Goal: Information Seeking & Learning: Learn about a topic

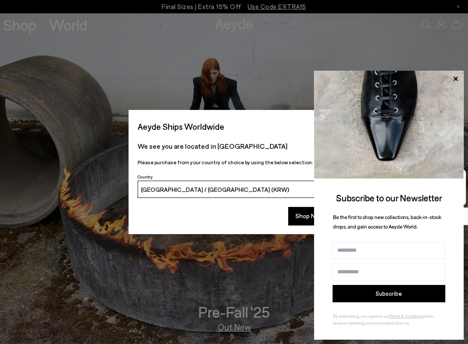
click at [456, 79] on icon at bounding box center [454, 78] width 11 height 11
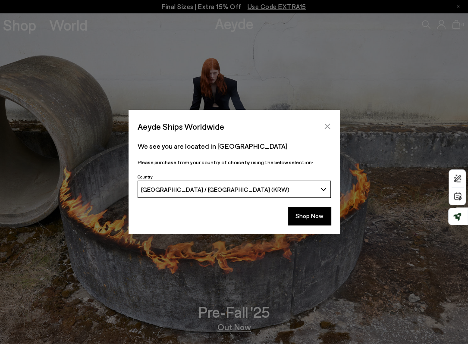
click at [324, 125] on icon "Close" at bounding box center [327, 126] width 7 height 7
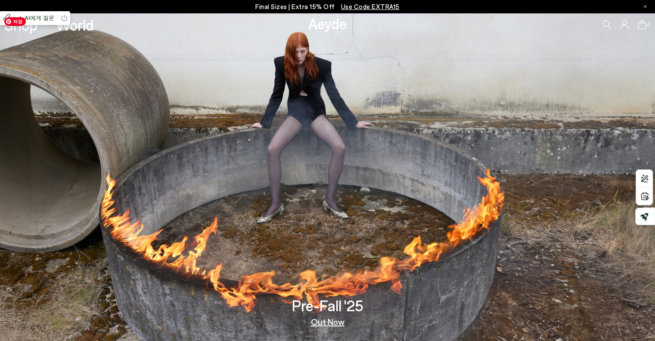
click at [358, 245] on img at bounding box center [327, 178] width 655 height 331
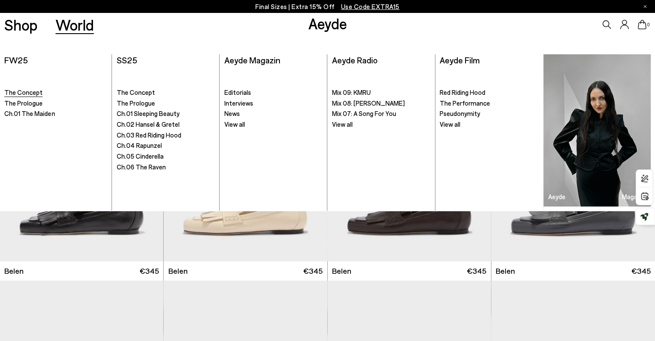
click at [33, 91] on span "The Concept" at bounding box center [23, 92] width 38 height 8
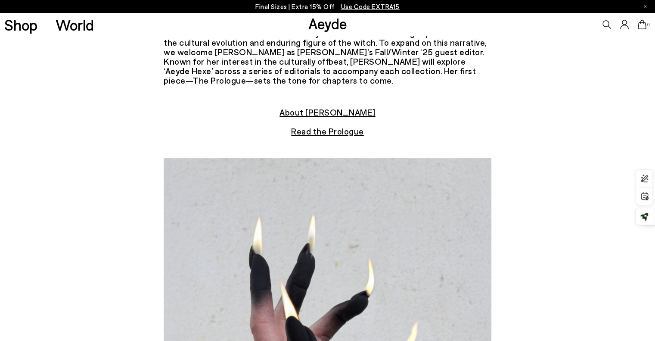
scroll to position [133, 0]
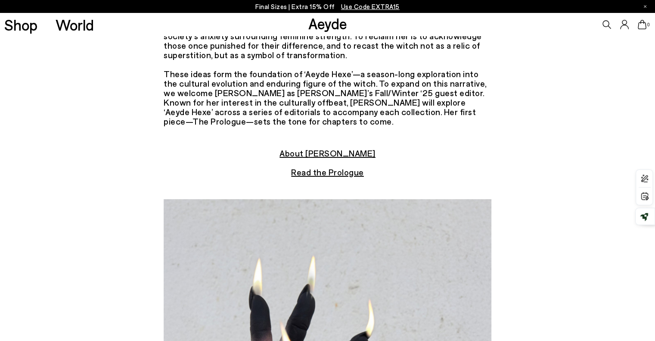
click at [359, 155] on u "About Tish Weinstock" at bounding box center [328, 153] width 96 height 10
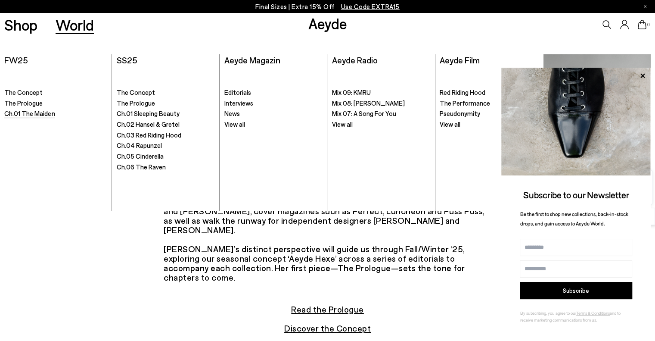
click at [30, 117] on span "Ch.01 The Maiden" at bounding box center [29, 113] width 50 height 8
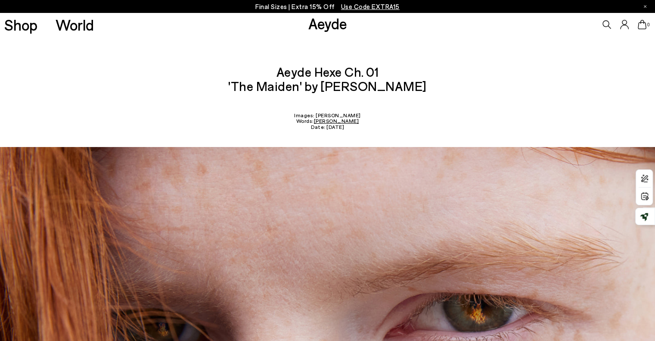
drag, startPoint x: 164, startPoint y: 148, endPoint x: 200, endPoint y: -52, distance: 203.2
drag, startPoint x: 238, startPoint y: 84, endPoint x: 314, endPoint y: 86, distance: 75.4
click at [314, 86] on div "Aeyde Hexe Ch. 01 'The Maiden' by [PERSON_NAME] Images: [PERSON_NAME] Words: [P…" at bounding box center [327, 83] width 655 height 94
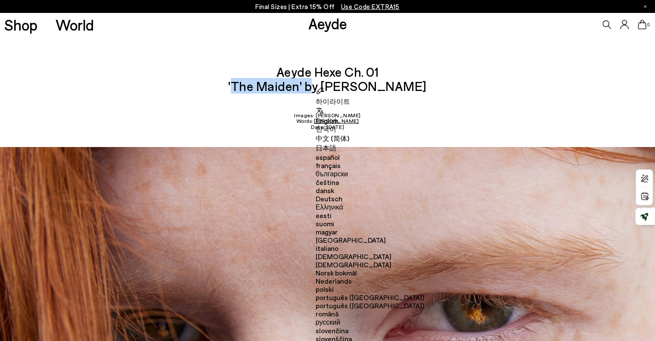
copy div "'The Maiden'"
drag, startPoint x: 428, startPoint y: 131, endPoint x: 412, endPoint y: -52, distance: 183.9
click at [493, 43] on div "Aeyde Hexe Ch. 01 'The Maiden' by [PERSON_NAME] Images: [PERSON_NAME] Words: [P…" at bounding box center [327, 83] width 655 height 94
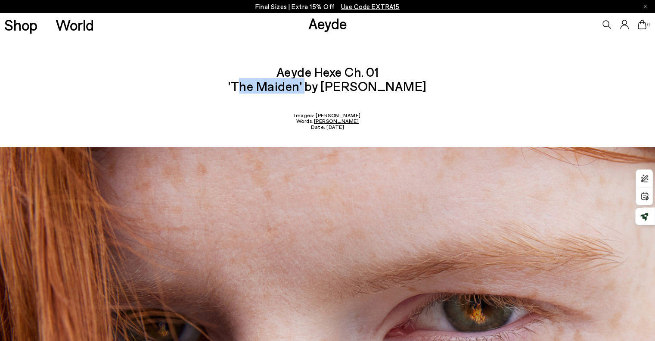
drag, startPoint x: 241, startPoint y: 81, endPoint x: 309, endPoint y: 85, distance: 68.3
click at [309, 85] on div "Aeyde Hexe Ch. 01 'The Maiden' by [PERSON_NAME] Images: [PERSON_NAME] Words: [P…" at bounding box center [327, 83] width 655 height 94
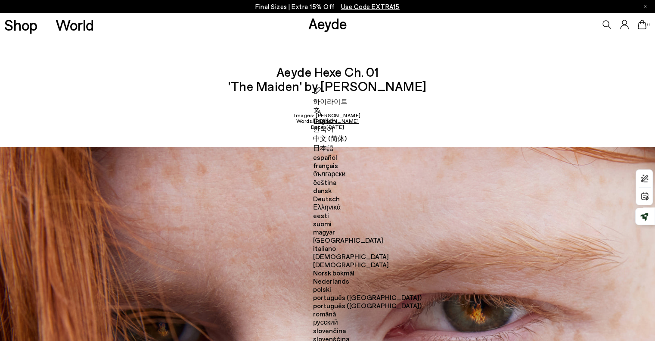
click at [394, 72] on div "Aeyde Hexe Ch. 01 'The Maiden' by [PERSON_NAME] Images: [PERSON_NAME] Words: [P…" at bounding box center [327, 83] width 655 height 94
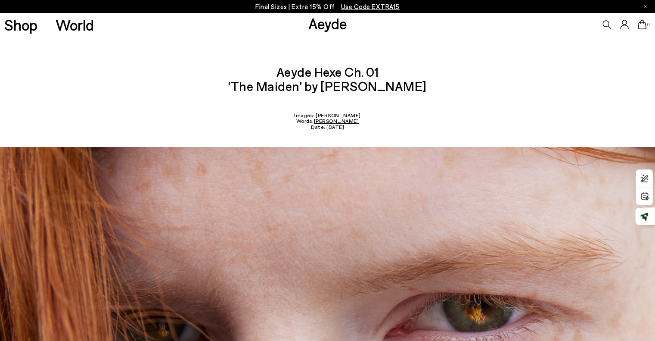
drag, startPoint x: 405, startPoint y: 144, endPoint x: 422, endPoint y: -52, distance: 196.9
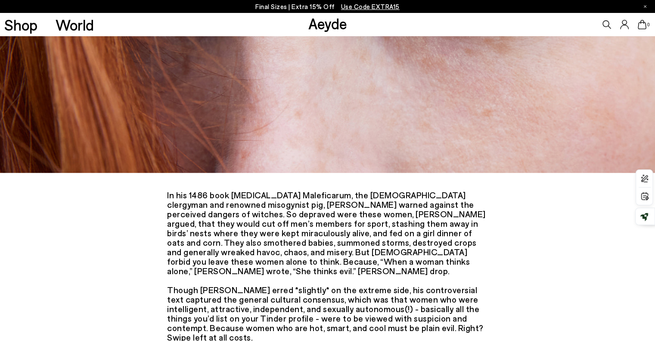
scroll to position [345, 0]
